Goal: Task Accomplishment & Management: Manage account settings

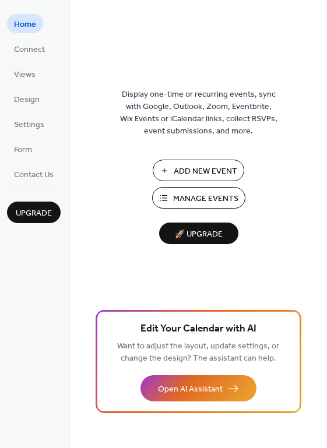
click at [205, 199] on span "Manage Events" at bounding box center [205, 199] width 65 height 12
click at [201, 193] on span "Manage Events" at bounding box center [205, 199] width 65 height 12
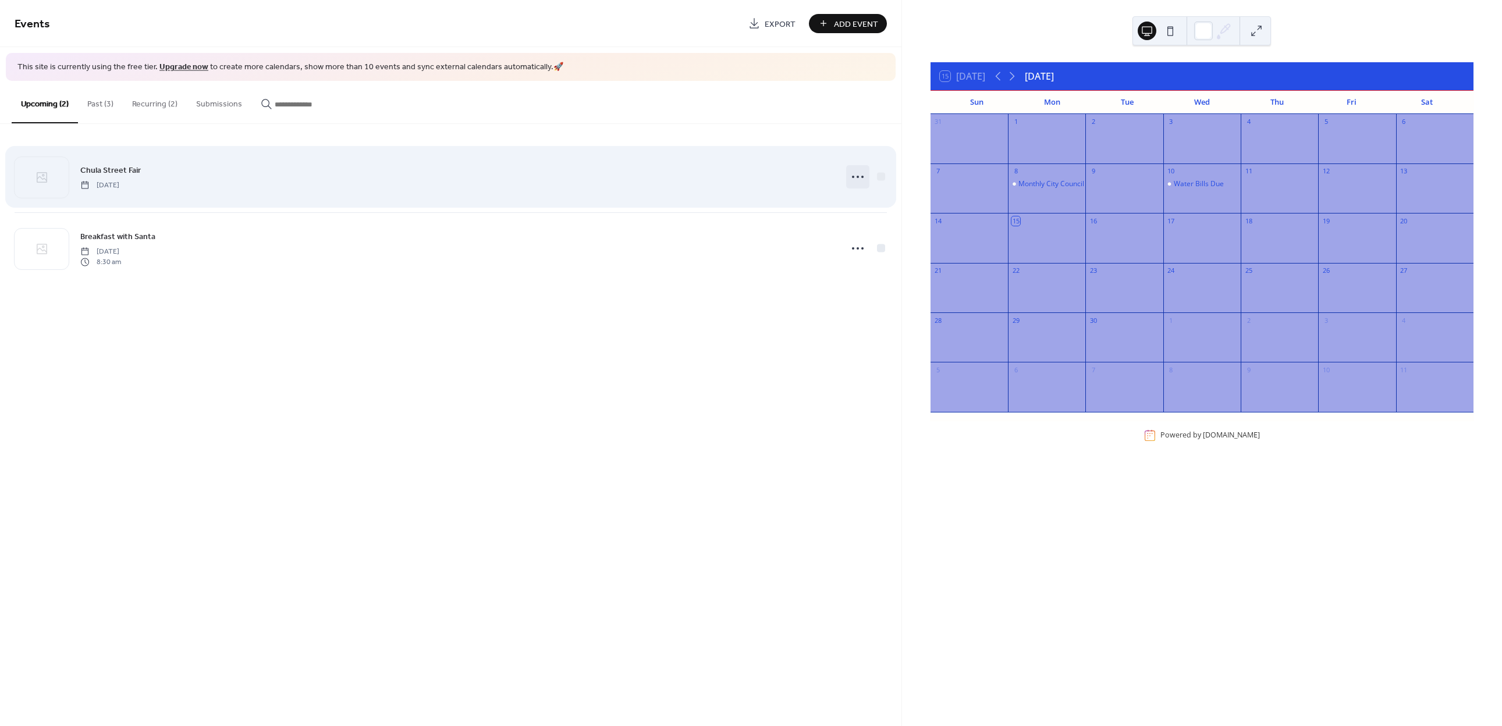
click at [850, 177] on icon at bounding box center [858, 177] width 19 height 19
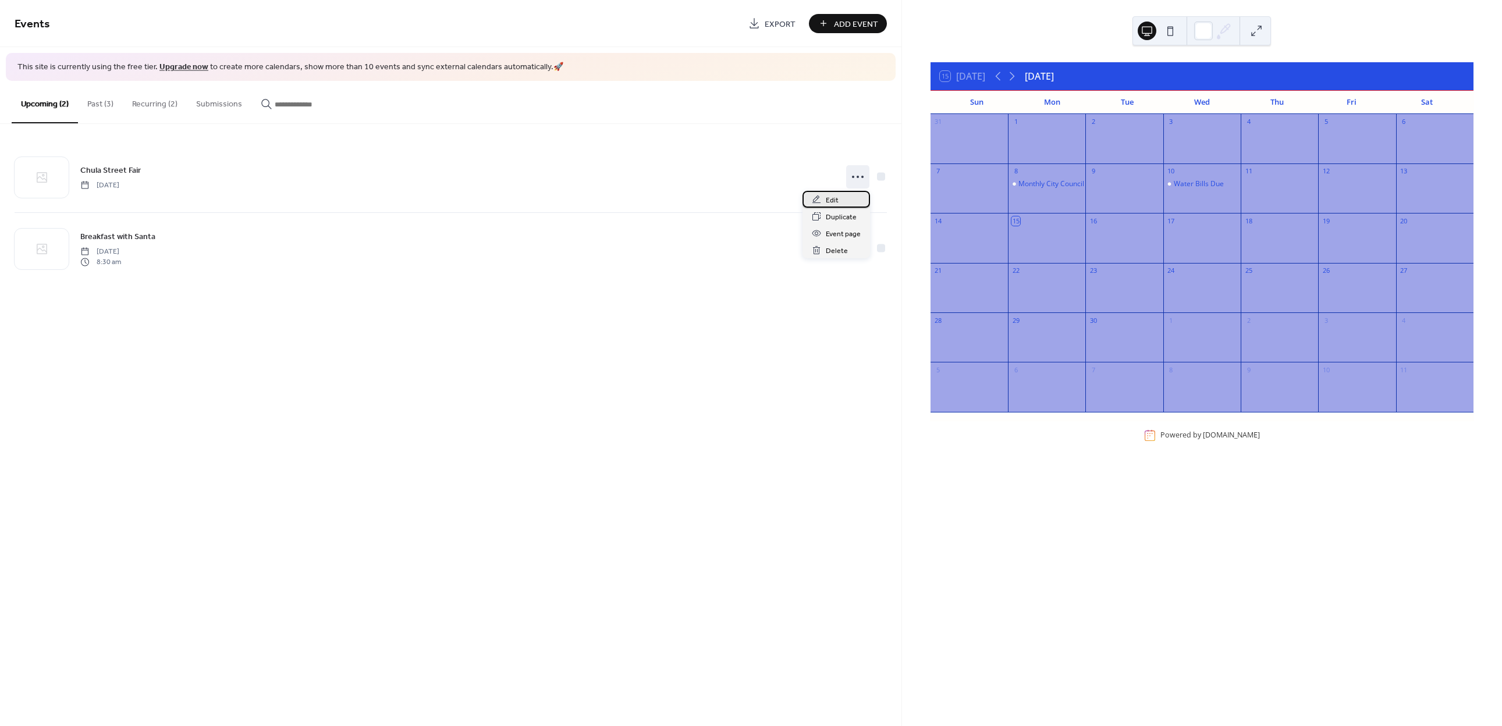
click at [829, 194] on span "Edit" at bounding box center [832, 200] width 13 height 12
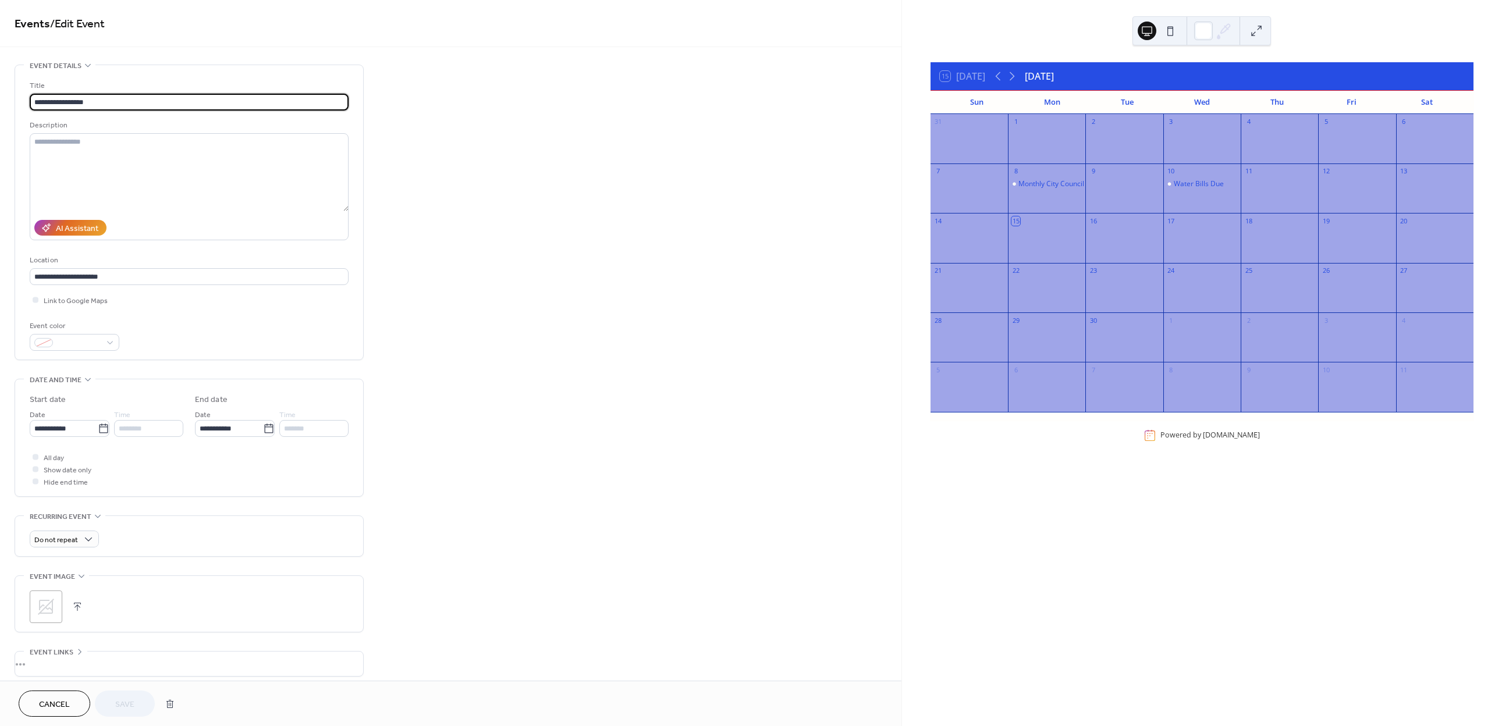
click at [573, 386] on div "**********" at bounding box center [451, 421] width 902 height 712
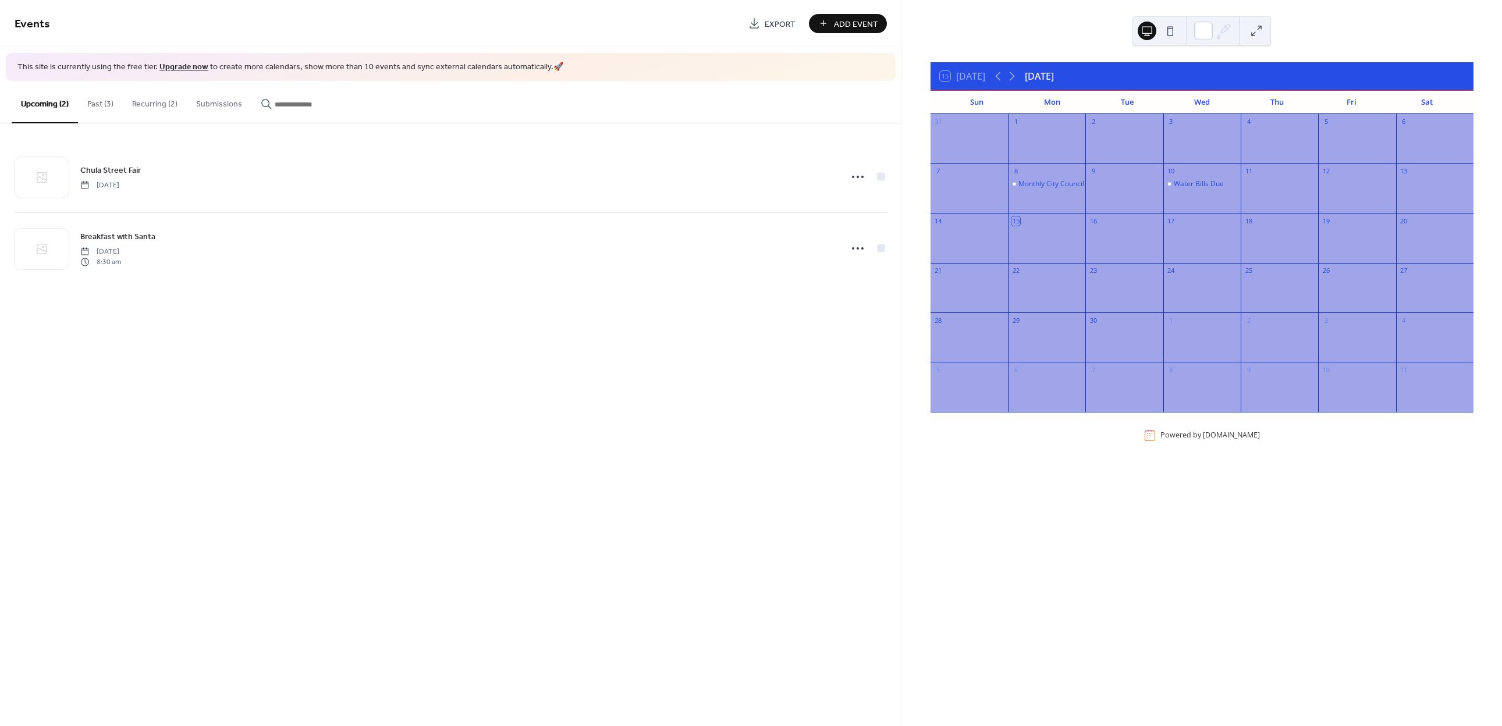
click at [148, 96] on button "Recurring (2)" at bounding box center [155, 101] width 64 height 41
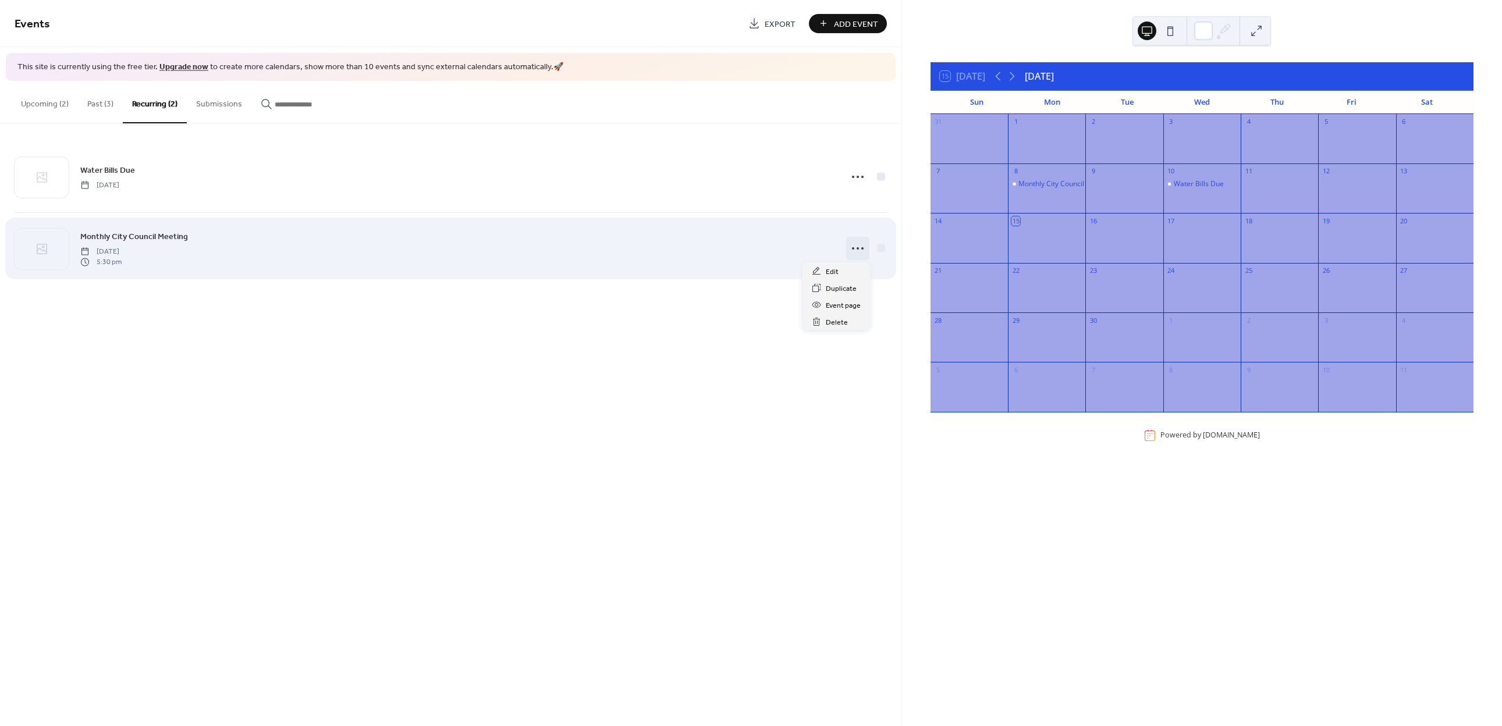
click at [859, 252] on icon at bounding box center [858, 248] width 19 height 19
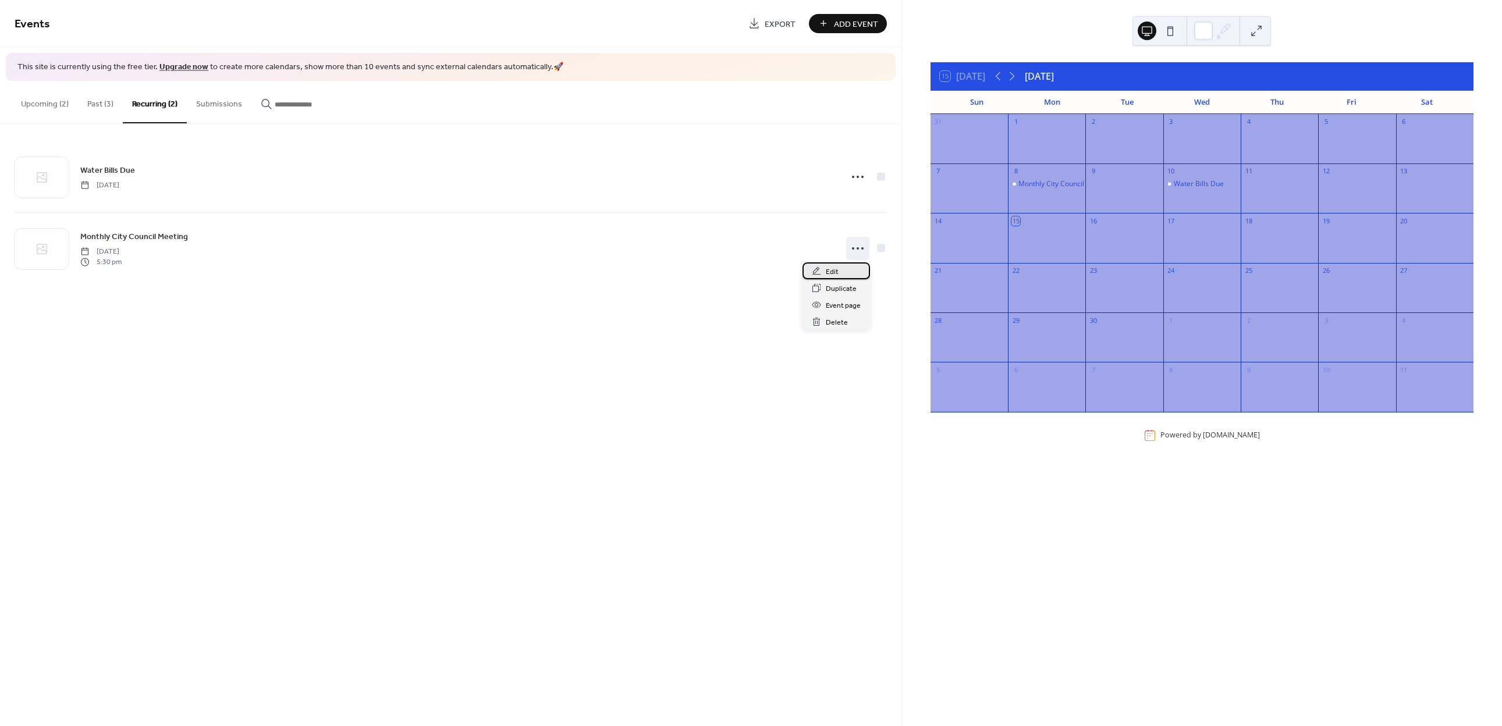
click at [831, 269] on span "Edit" at bounding box center [832, 272] width 13 height 12
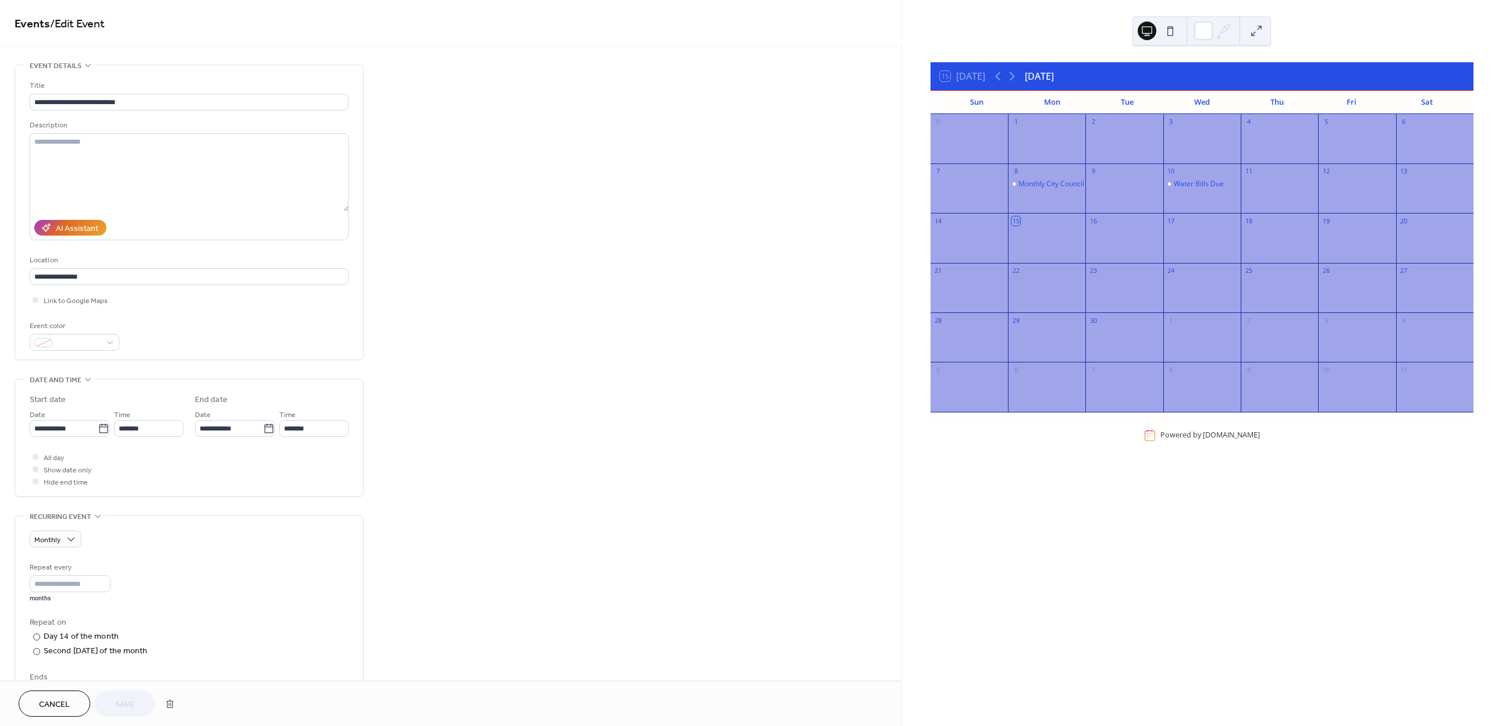
click at [59, 668] on div "Repeat every * months Repeat on ​ Day 14 of the month ​ Second Monday of the mo…" at bounding box center [189, 663] width 319 height 202
click at [1409, 563] on div "15 Today September 2025 Sun Mon Tue Wed Thu Fri Sat 31 1 2 3 4 5 6 7 8 Monthly …" at bounding box center [1202, 363] width 600 height 726
click at [335, 629] on div "Repeat on" at bounding box center [188, 623] width 317 height 12
